Goal: Task Accomplishment & Management: Manage account settings

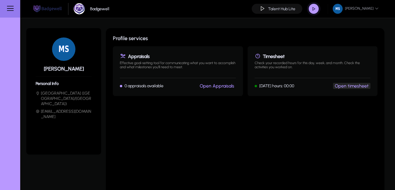
click at [363, 89] on button "Open timesheet" at bounding box center [351, 86] width 37 height 6
click at [346, 87] on link "Open timesheet" at bounding box center [352, 86] width 34 height 6
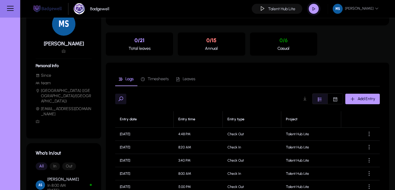
scroll to position [70, 0]
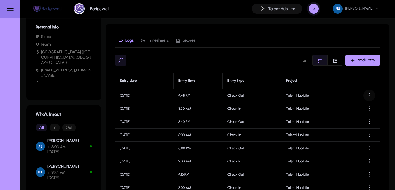
click at [366, 94] on span at bounding box center [369, 95] width 12 height 12
click at [361, 106] on button "Edit" at bounding box center [356, 110] width 33 height 12
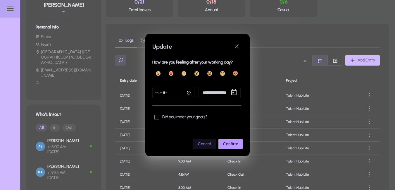
scroll to position [0, 0]
click at [208, 142] on span "Cancel" at bounding box center [204, 143] width 13 height 5
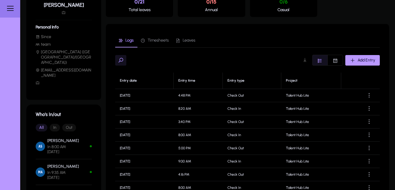
scroll to position [70, 0]
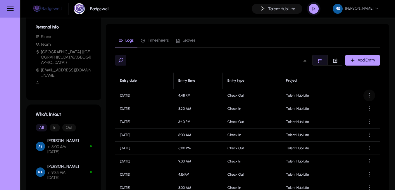
click at [369, 94] on span at bounding box center [369, 95] width 12 height 12
click at [352, 108] on span "Edit" at bounding box center [355, 109] width 23 height 5
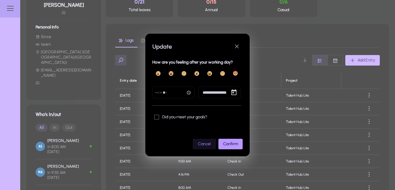
click at [188, 92] on input "*****" at bounding box center [173, 93] width 42 height 12
type input "*****"
click at [229, 142] on span "Confirm" at bounding box center [230, 143] width 15 height 5
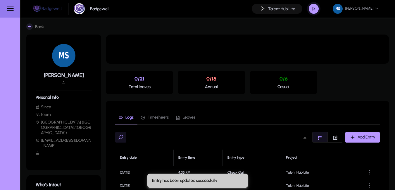
scroll to position [70, 0]
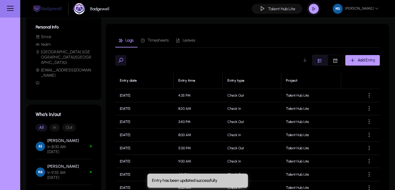
click at [311, 8] on span "button" at bounding box center [314, 9] width 12 height 12
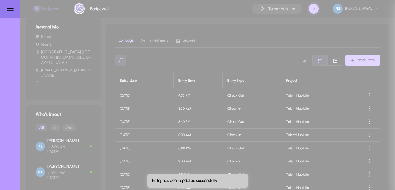
type input "**********"
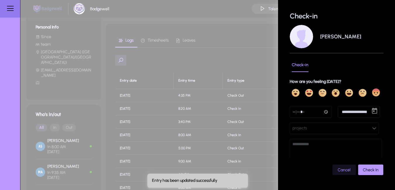
click at [325, 113] on input "time" at bounding box center [311, 112] width 42 height 12
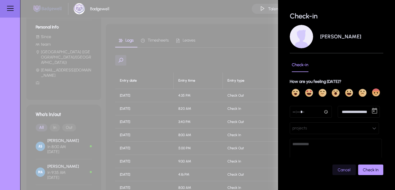
click at [312, 123] on button "projects" at bounding box center [334, 128] width 89 height 12
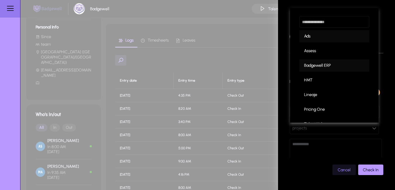
click at [313, 66] on span "Badgewell ERP" at bounding box center [317, 65] width 27 height 7
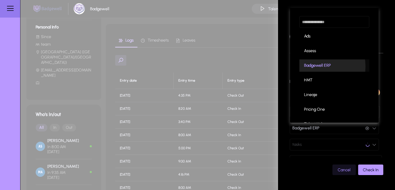
scroll to position [0, 0]
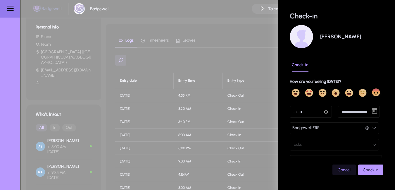
click at [324, 112] on input "time" at bounding box center [311, 112] width 42 height 12
type input "*****"
